Goal: Information Seeking & Learning: Learn about a topic

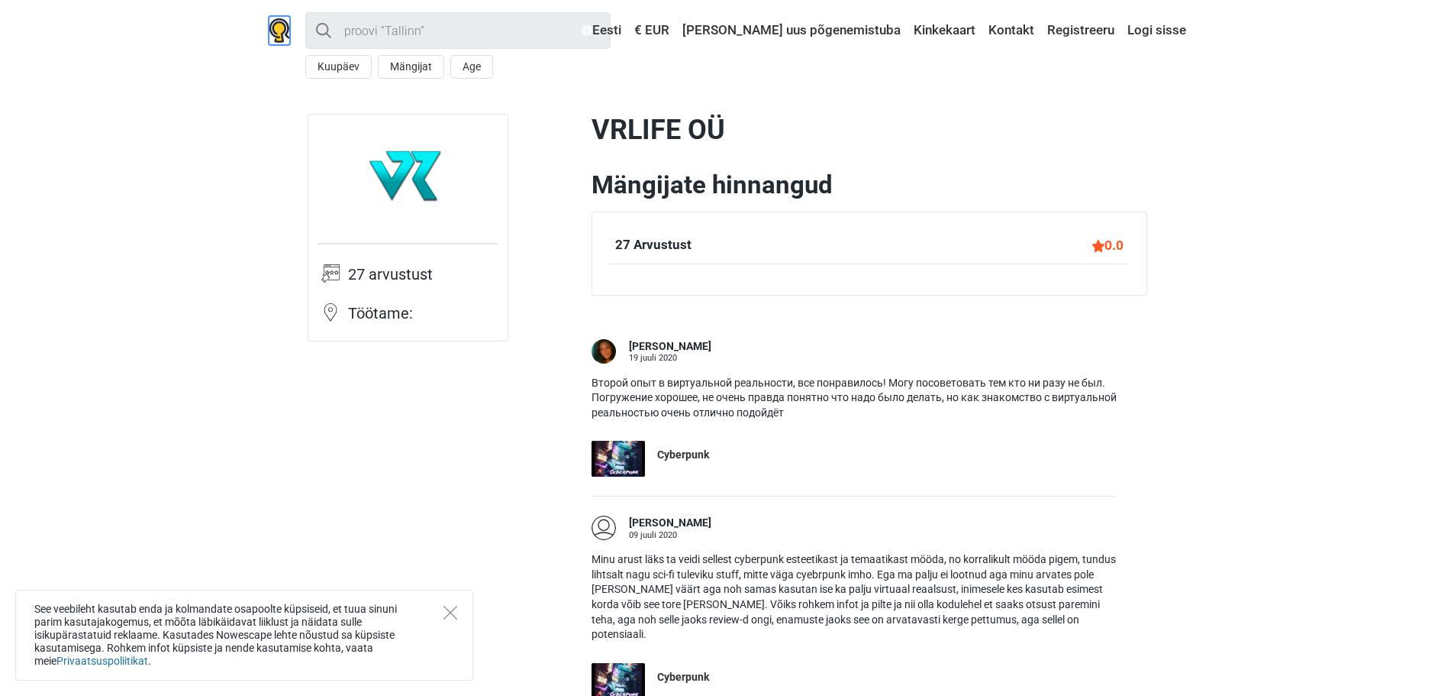
click at [269, 20] on img at bounding box center [279, 30] width 21 height 24
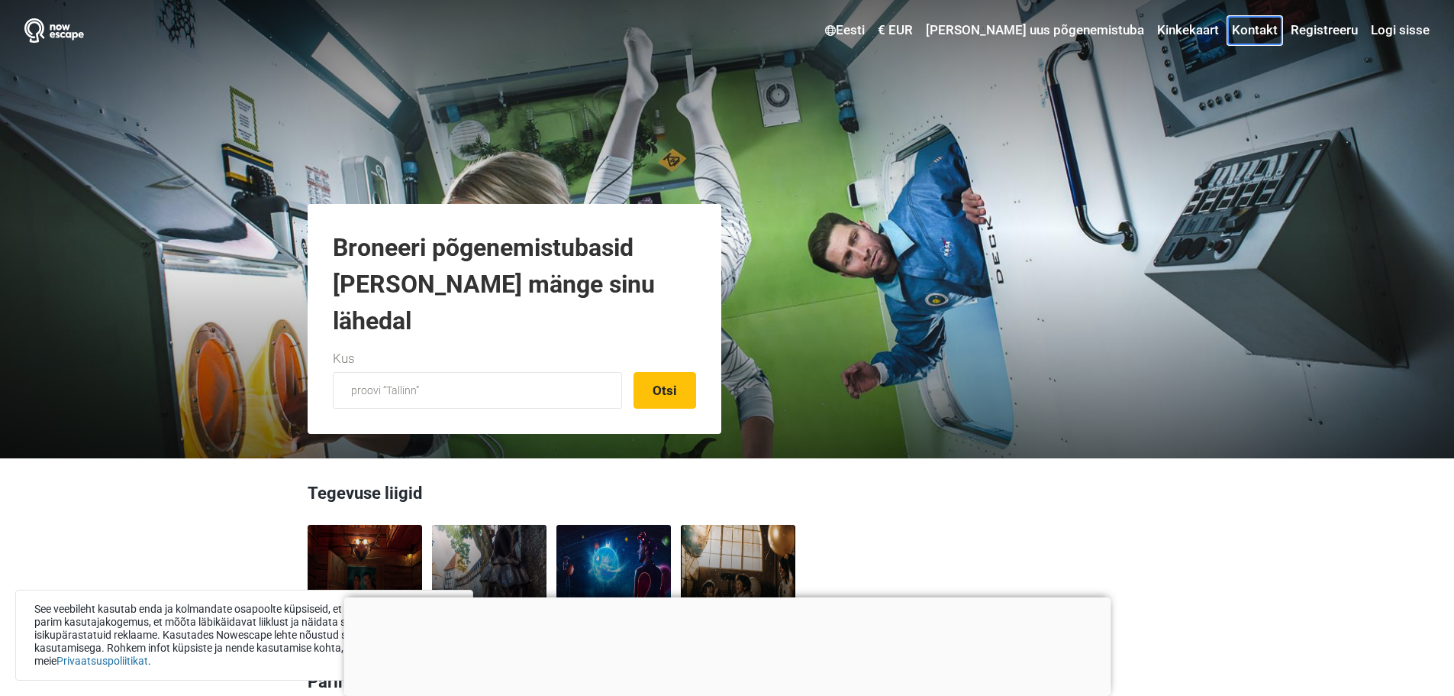
click at [1267, 31] on link "Kontakt" at bounding box center [1254, 30] width 53 height 27
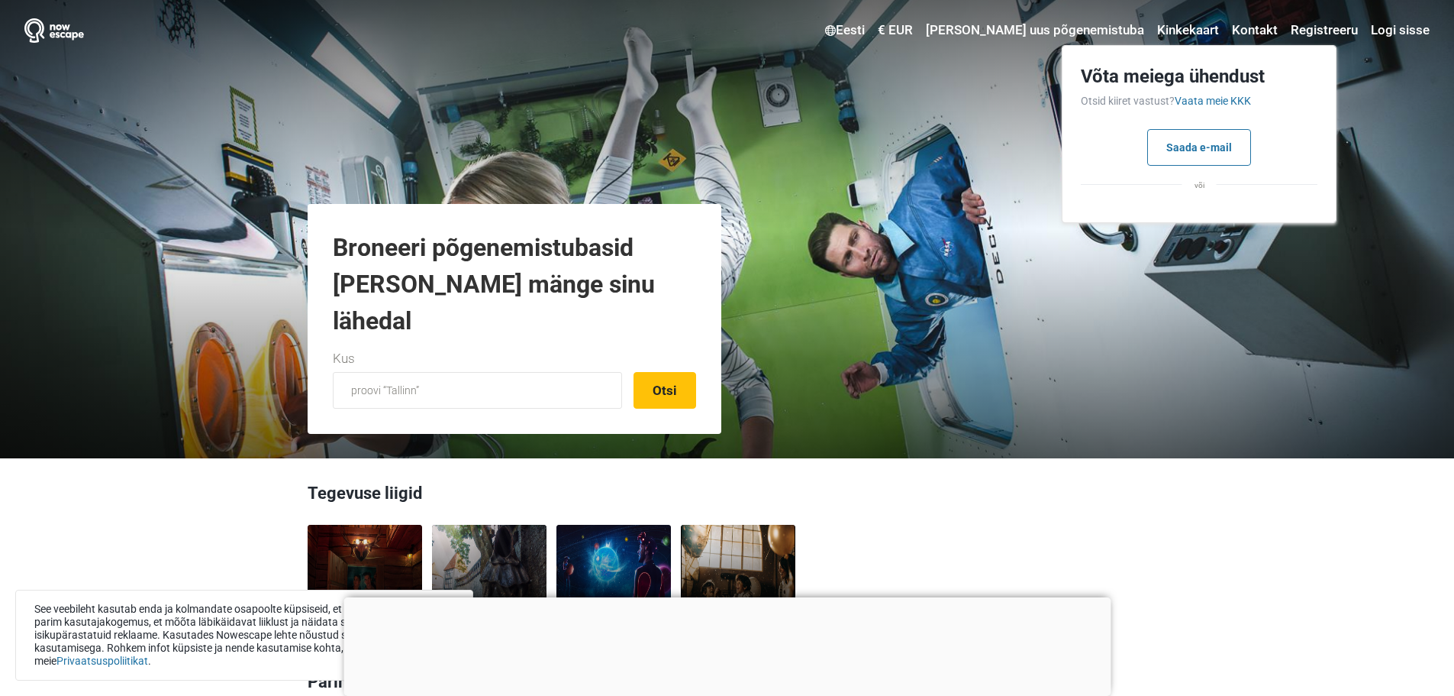
click at [1212, 95] on link "Vaata meie KKK" at bounding box center [1213, 101] width 76 height 12
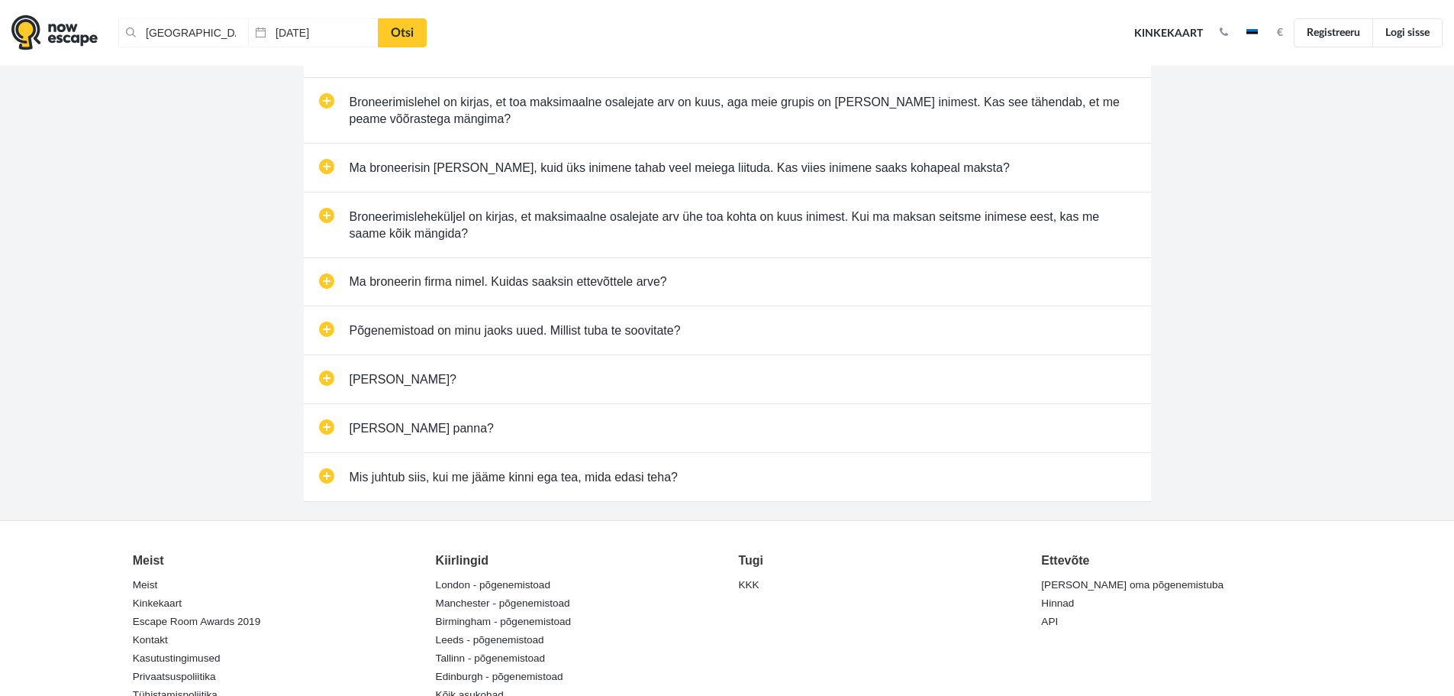
scroll to position [229, 0]
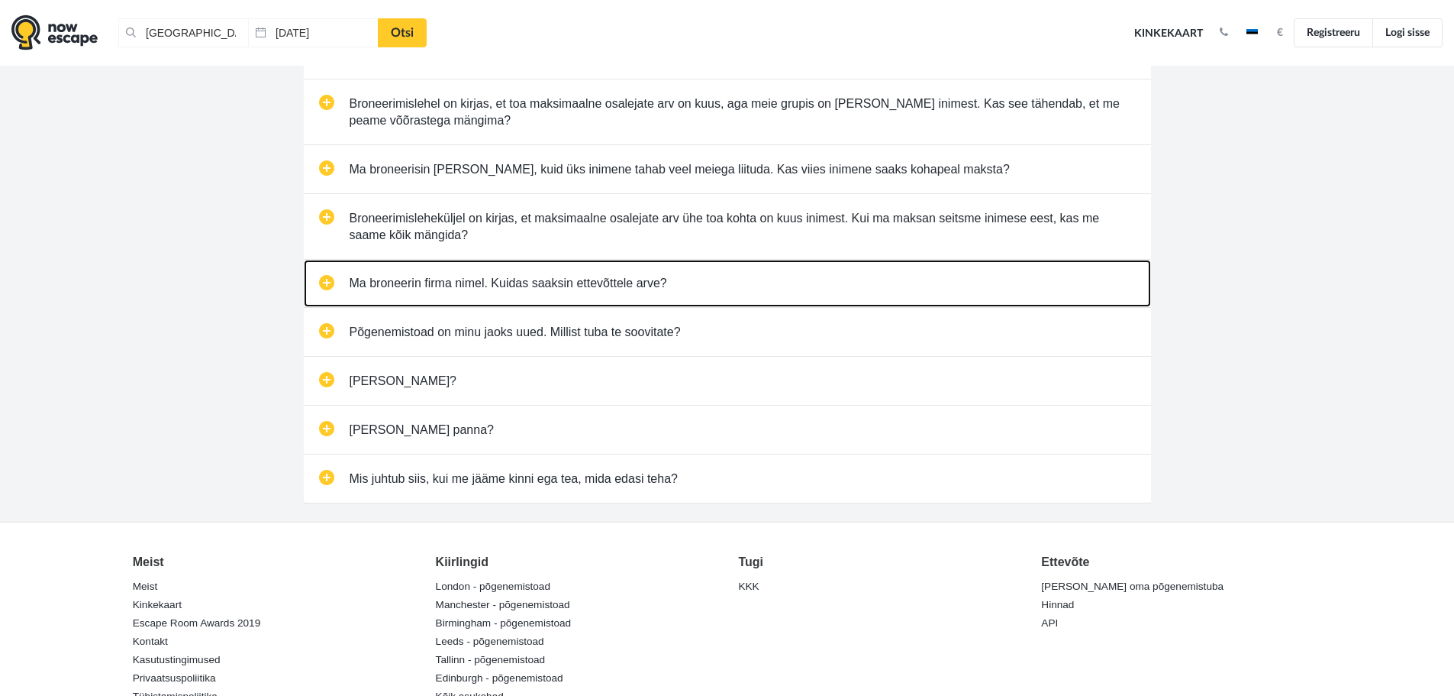
click at [491, 286] on link "Ma broneerin firma nimel. Kuidas saaksin ettevõttele arve?" at bounding box center [727, 284] width 847 height 48
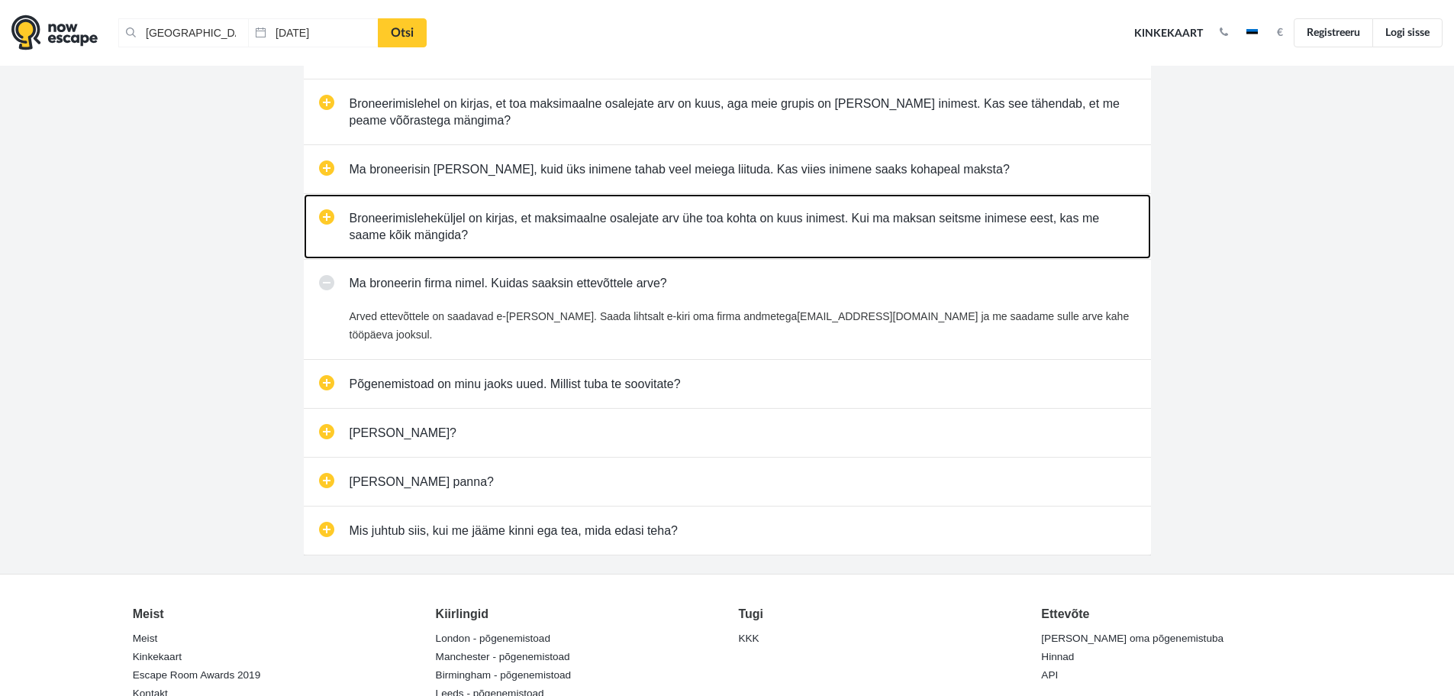
click at [507, 231] on link "Broneerimisleheküljel on kirjas, et maksimaalne osalejate arv ühe toa kohta on …" at bounding box center [727, 226] width 847 height 65
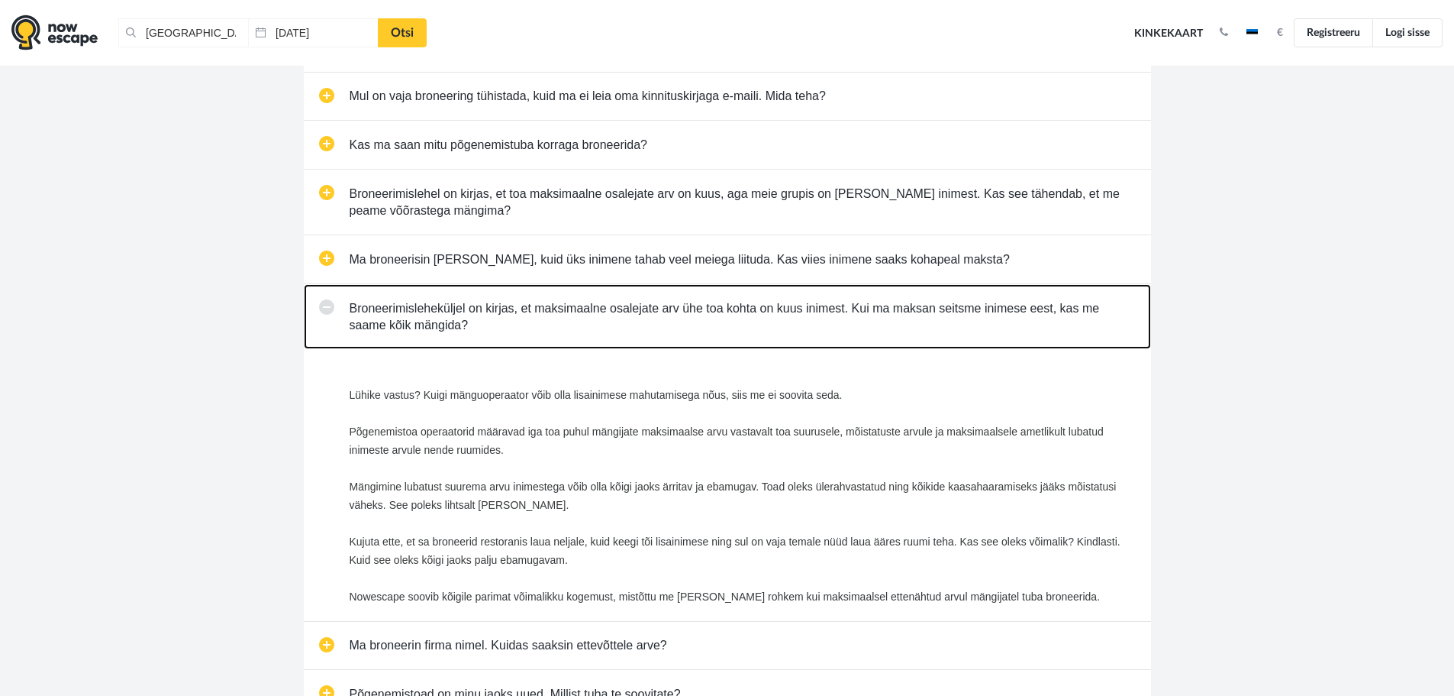
scroll to position [0, 0]
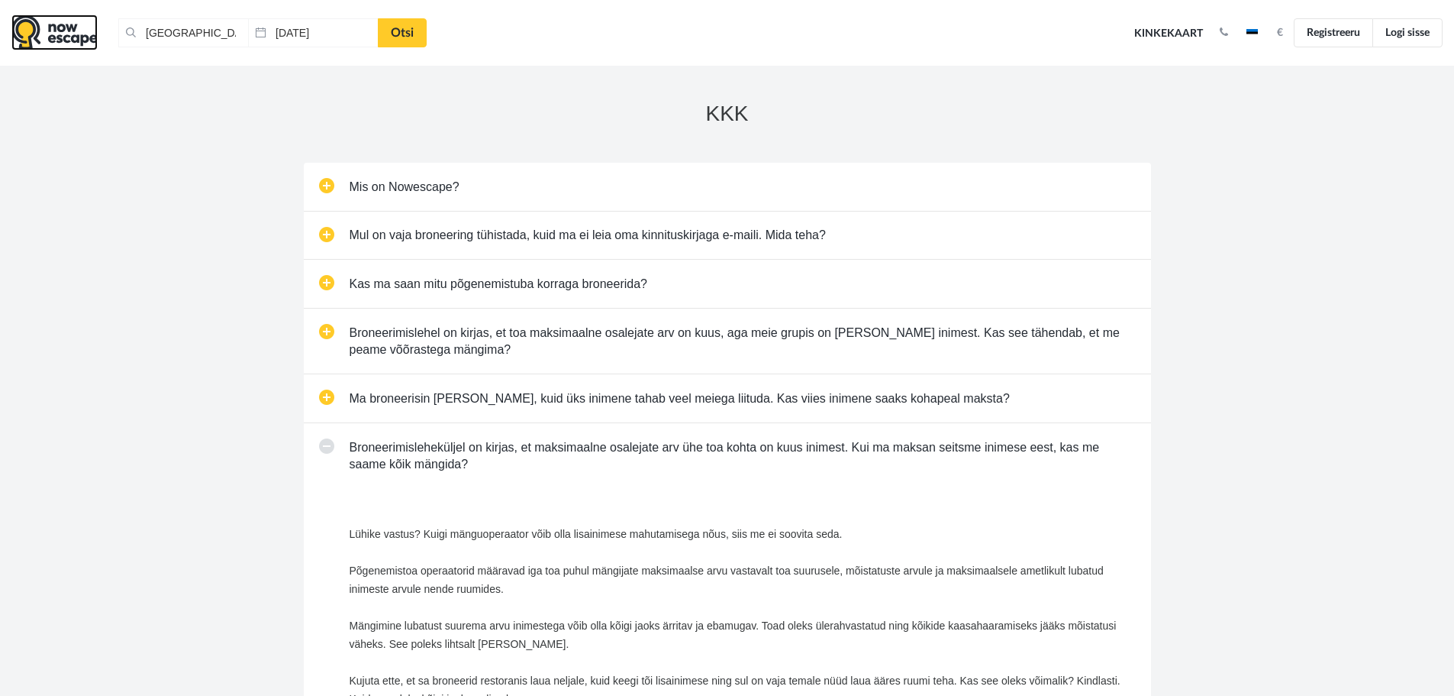
click at [80, 28] on img at bounding box center [54, 33] width 86 height 36
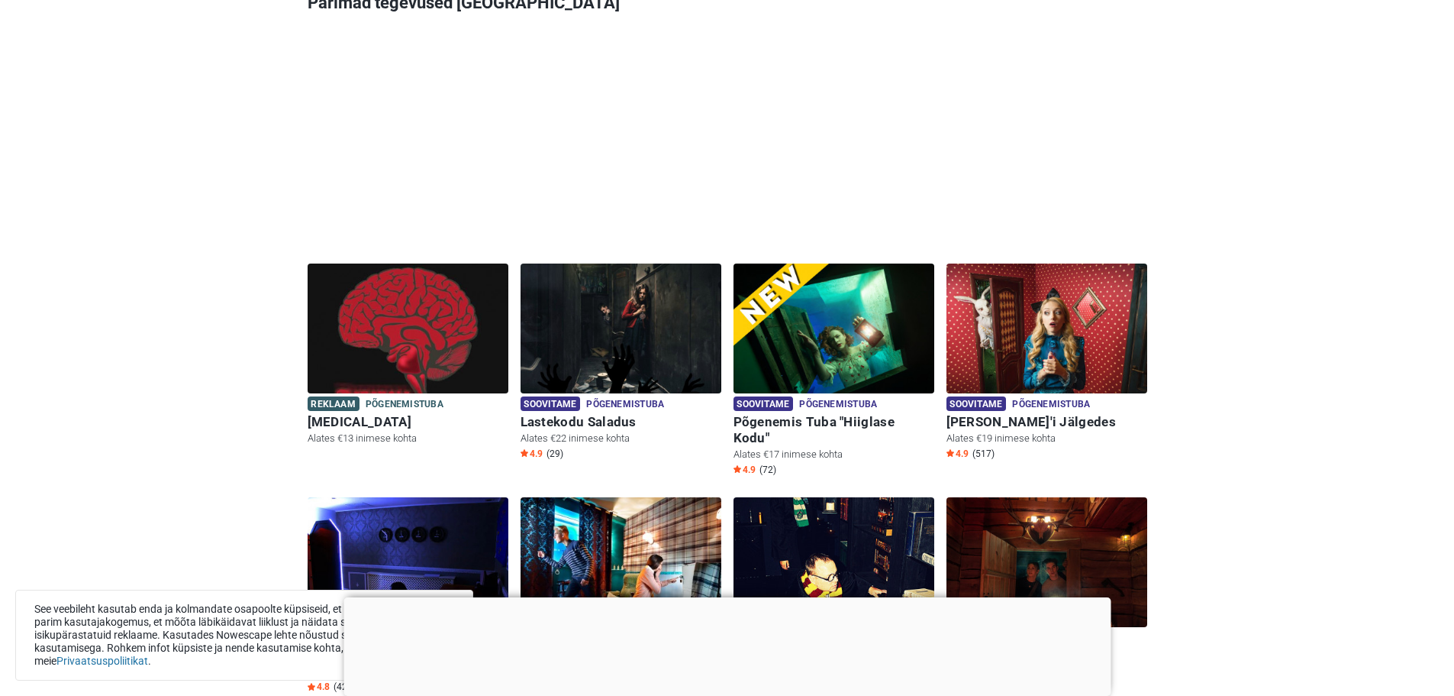
scroll to position [840, 0]
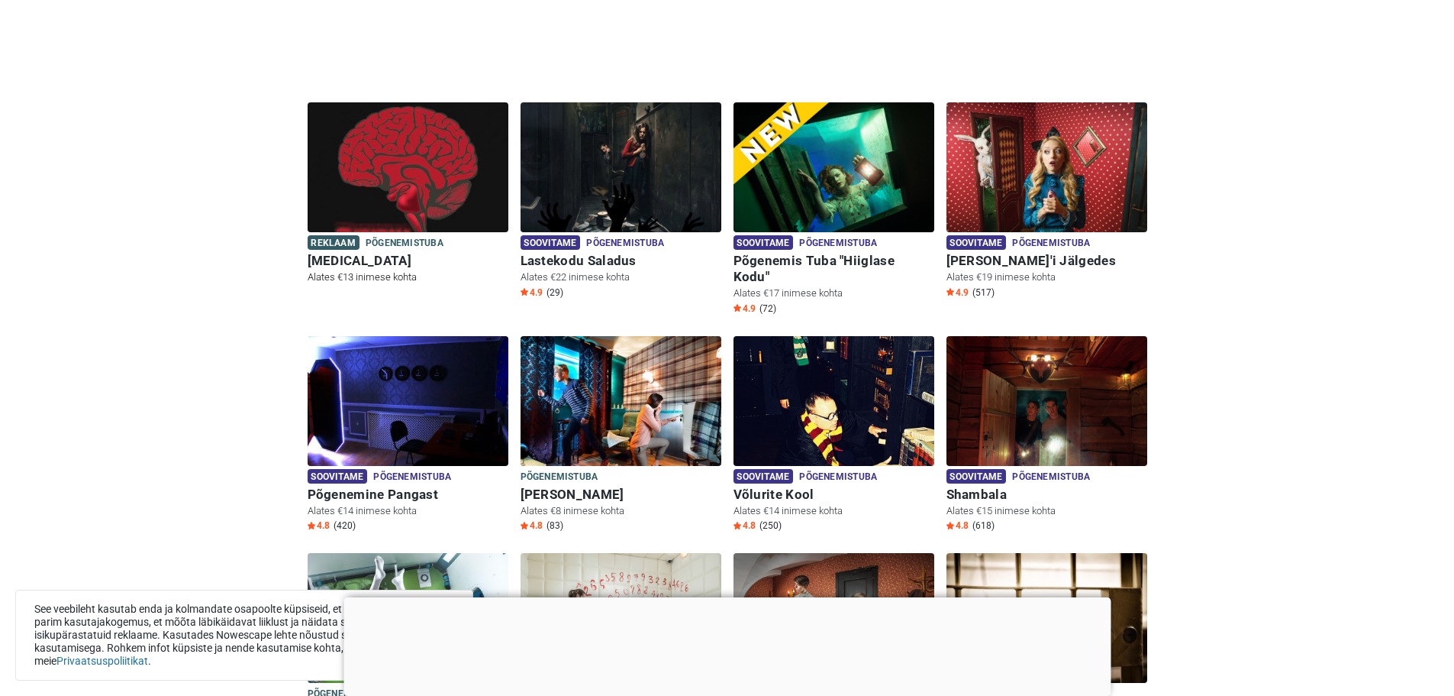
click at [403, 203] on img at bounding box center [408, 176] width 201 height 149
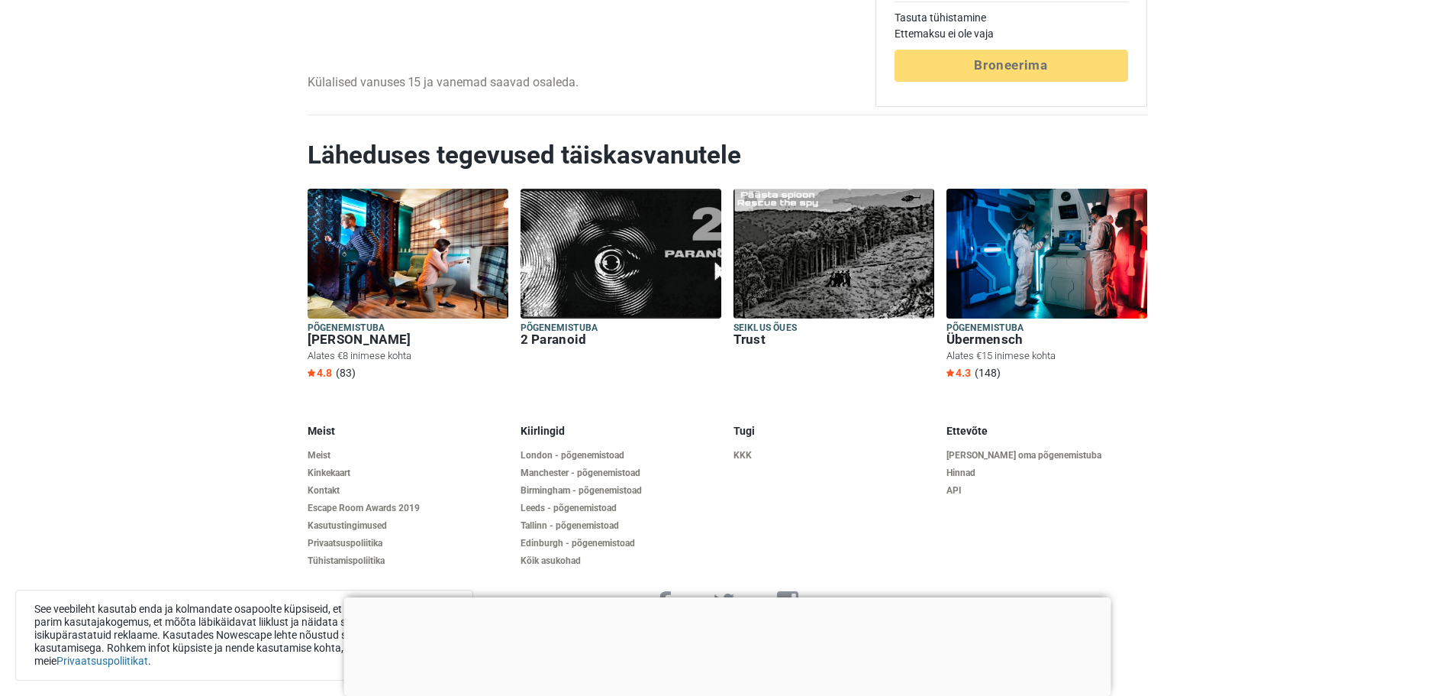
scroll to position [2177, 0]
